Goal: Transaction & Acquisition: Subscribe to service/newsletter

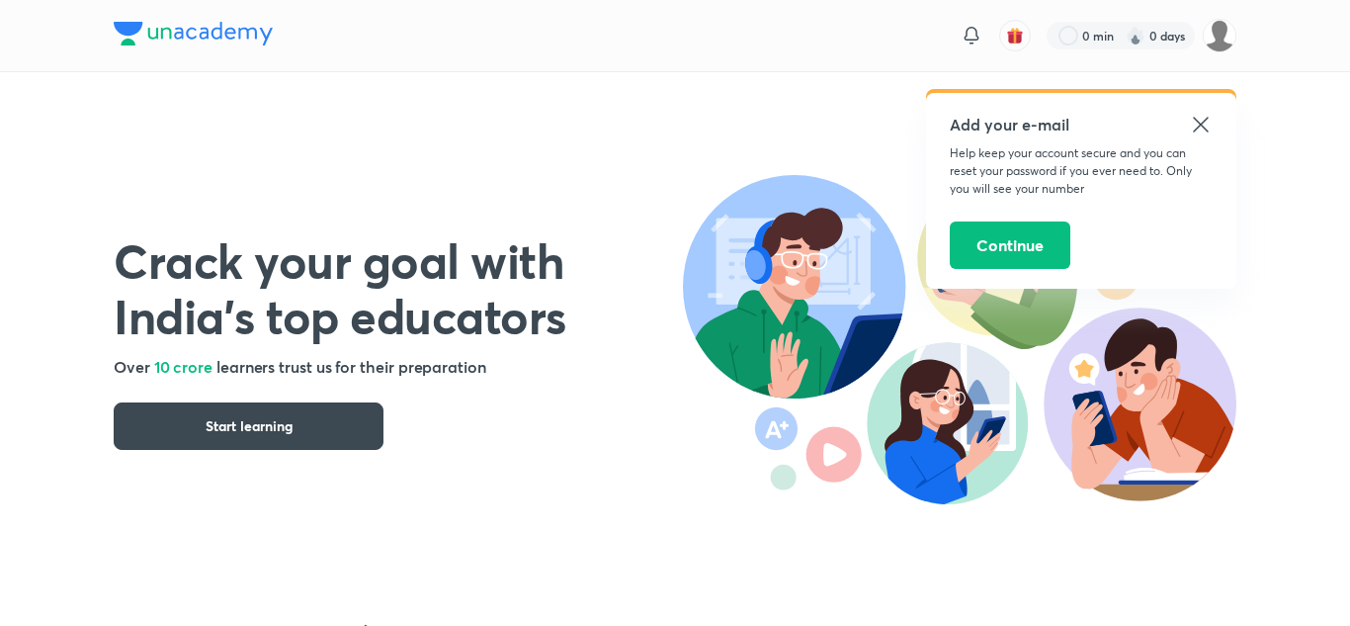
click at [216, 386] on div "Crack your goal with India’s top educators Over 10 crore learners trust us for …" at bounding box center [398, 321] width 569 height 257
click at [248, 419] on span "Start learning" at bounding box center [249, 426] width 87 height 20
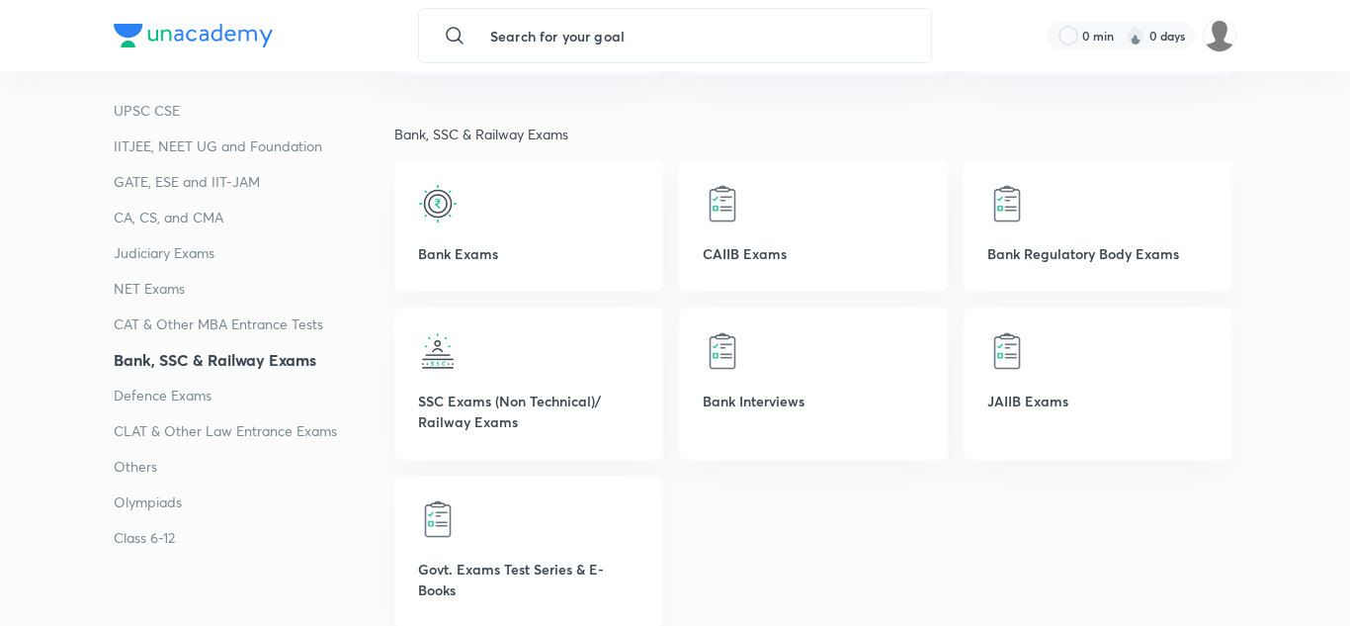
scroll to position [3347, 0]
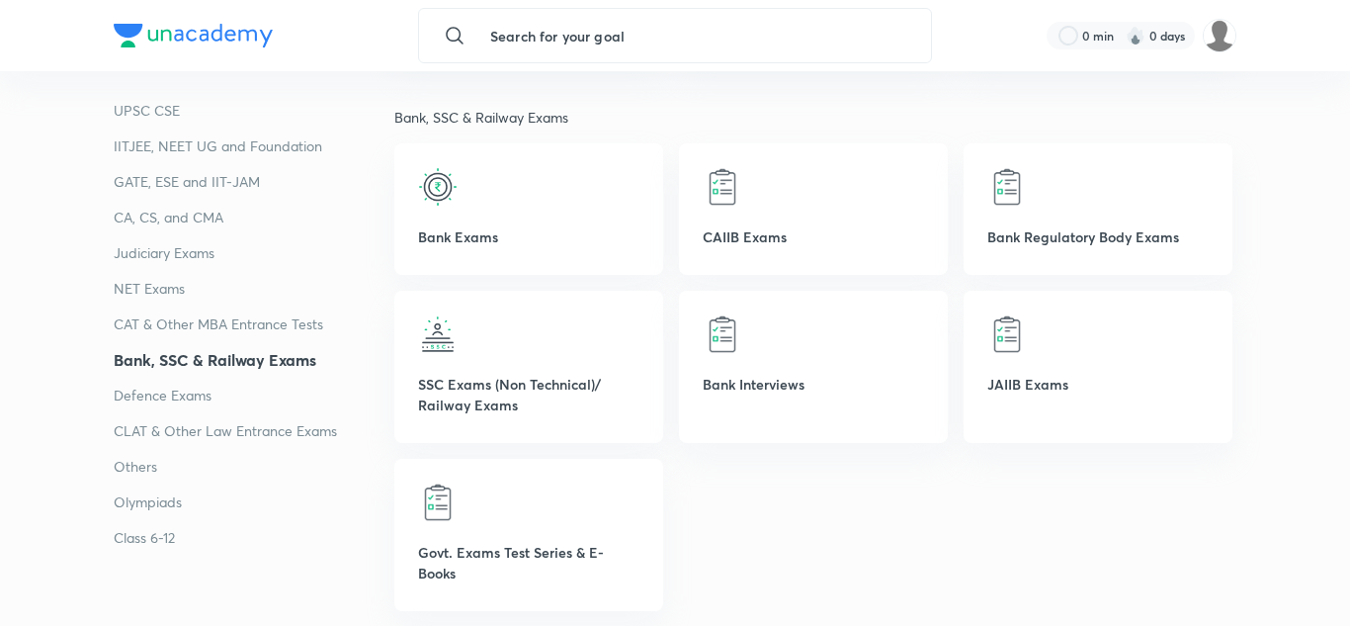
click at [136, 468] on p "Others" at bounding box center [254, 467] width 281 height 24
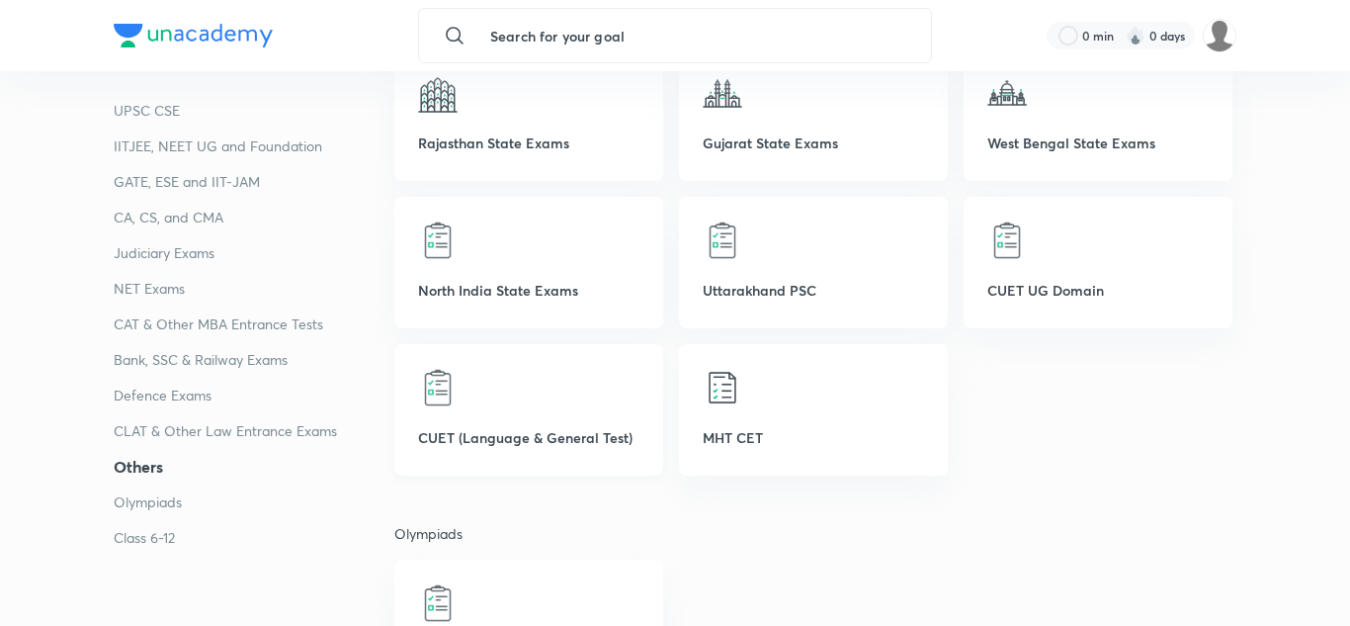
scroll to position [5123, 0]
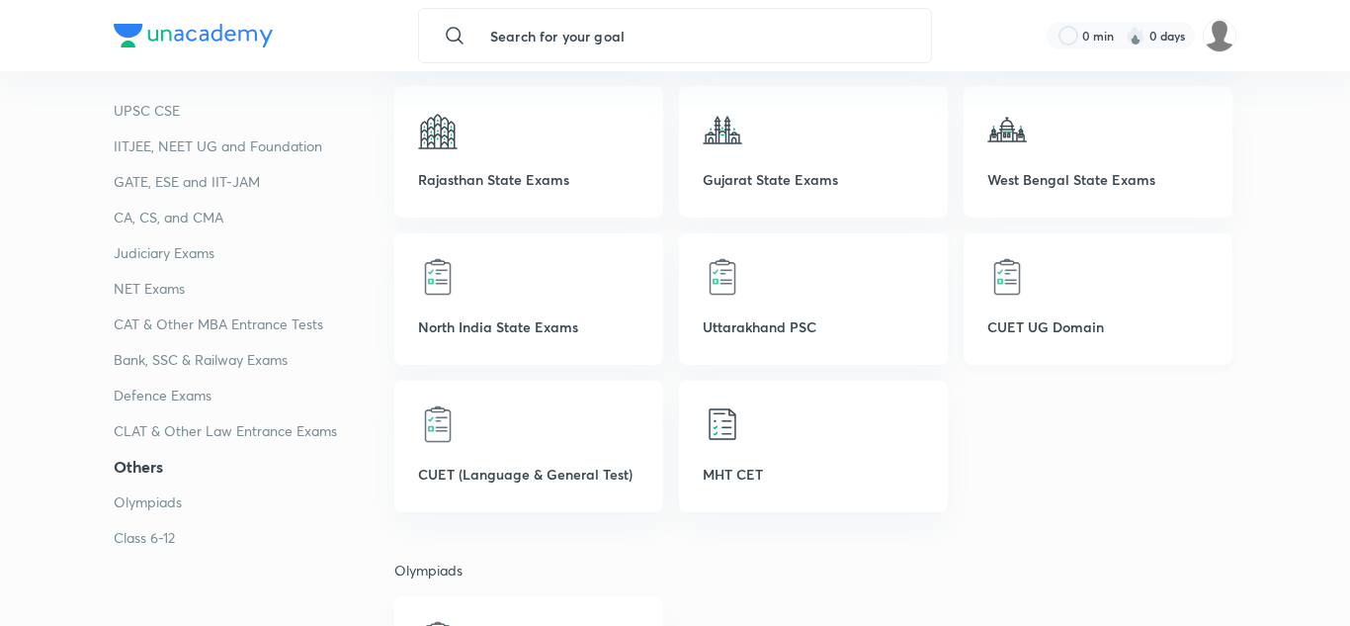
click at [1088, 267] on div at bounding box center [1097, 277] width 221 height 40
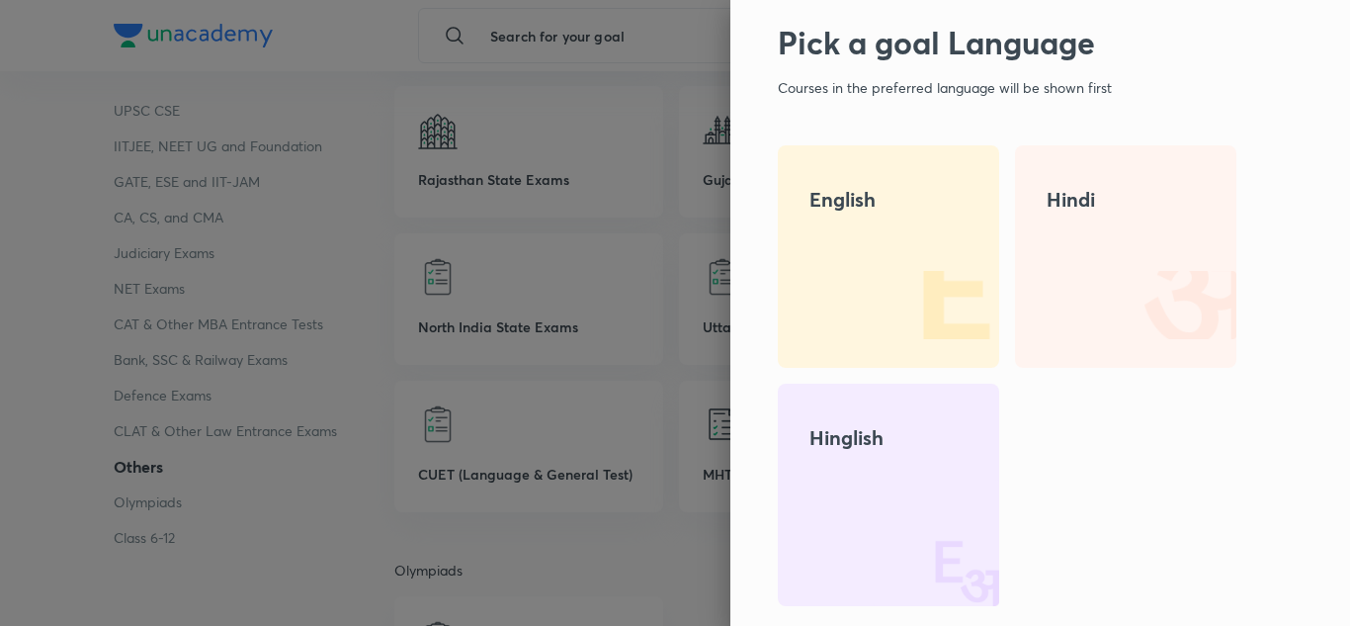
click at [875, 449] on h4 "Hinglish" at bounding box center [889, 438] width 158 height 30
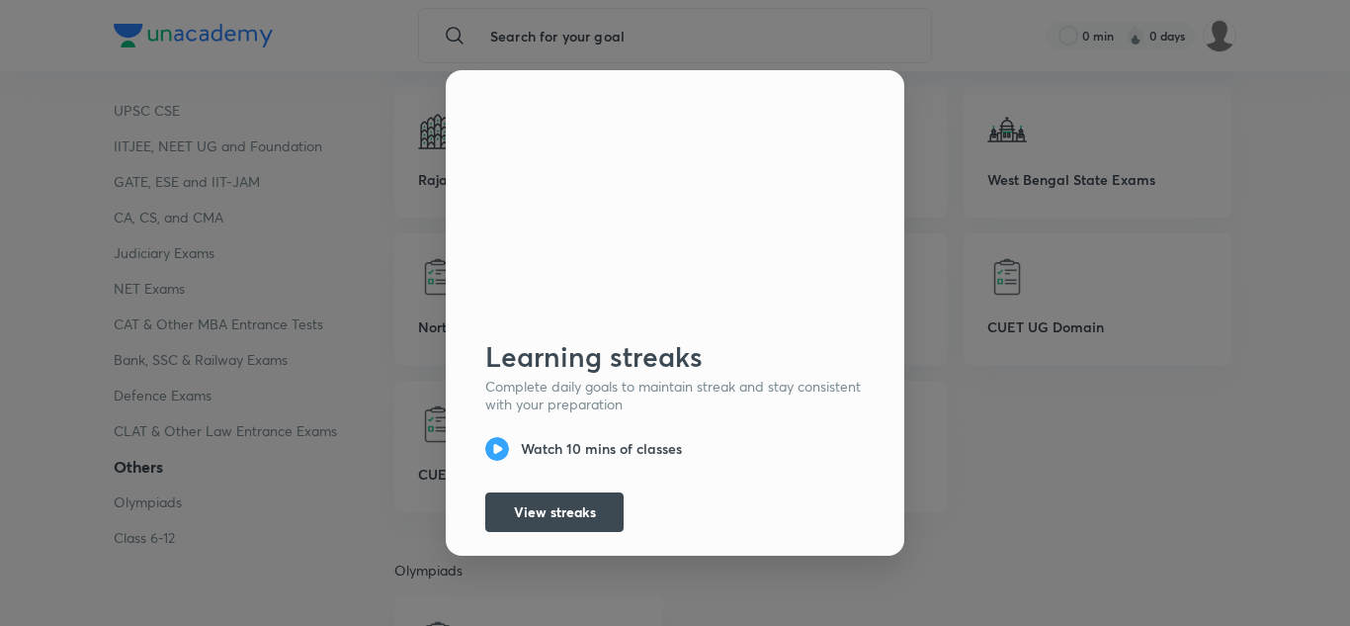
scroll to position [63, 0]
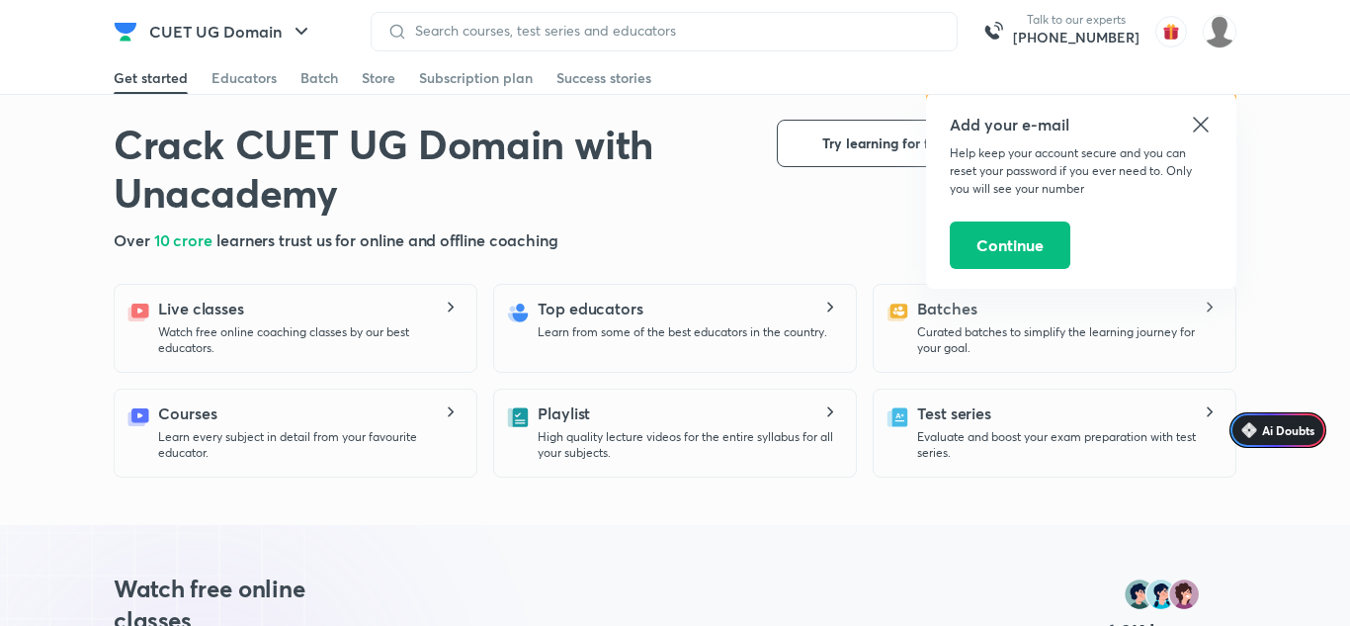
click at [1202, 129] on icon at bounding box center [1201, 125] width 24 height 24
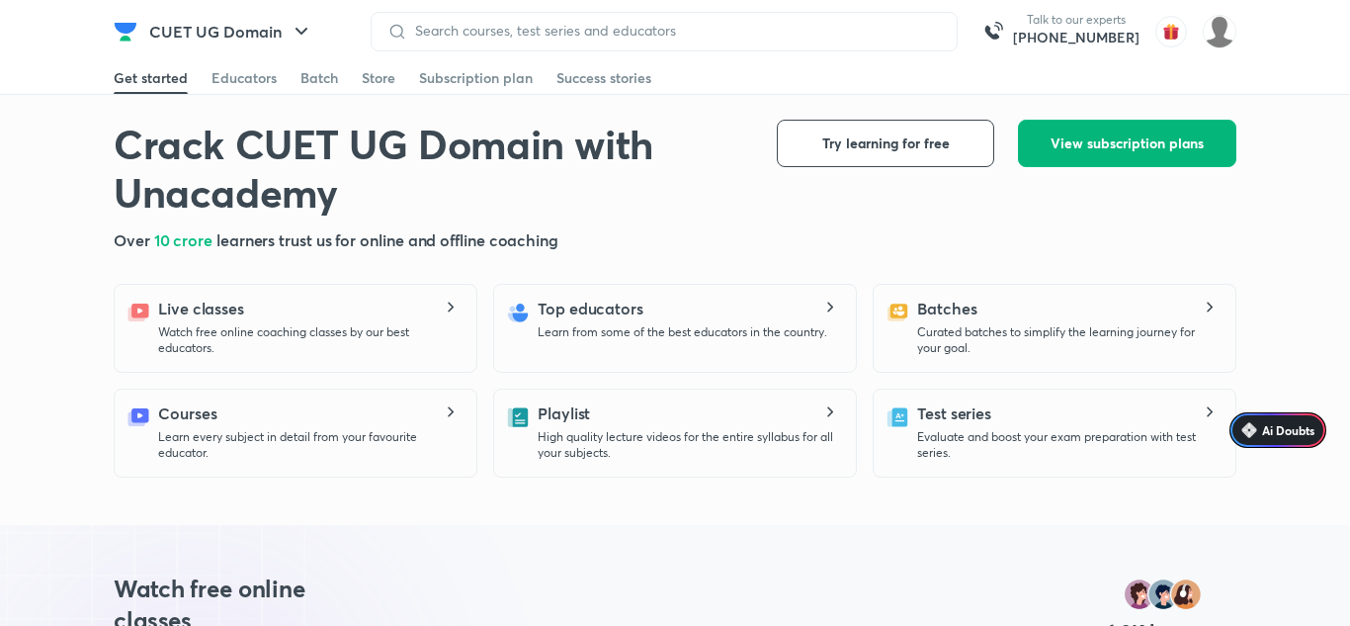
click at [1219, 131] on button "View subscription plans" at bounding box center [1127, 143] width 218 height 47
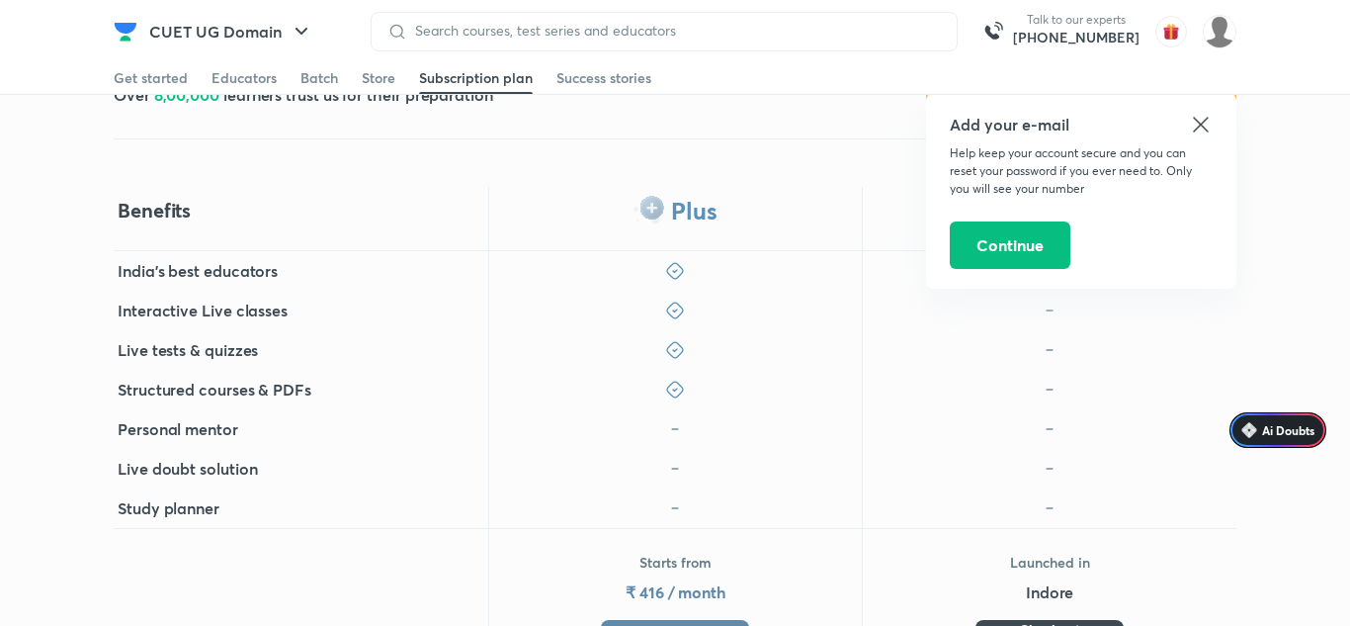
scroll to position [228, 0]
